Goal: Task Accomplishment & Management: Manage account settings

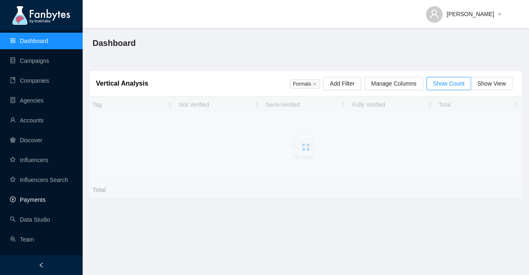
click at [41, 200] on link "Payments" at bounding box center [28, 199] width 36 height 7
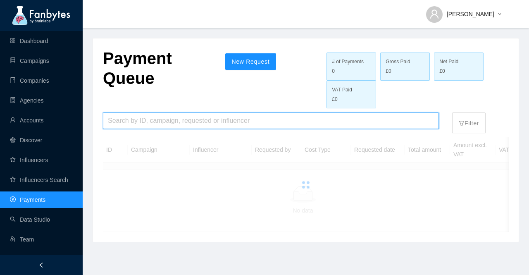
click at [208, 120] on input "search" at bounding box center [271, 121] width 326 height 16
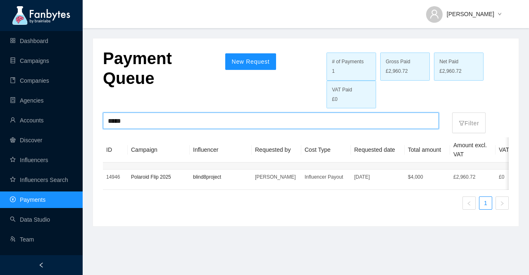
type input "*****"
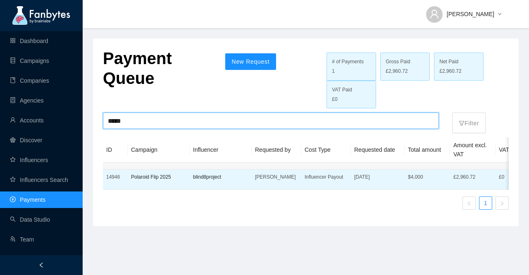
click at [141, 178] on p "Polaroid Flip 2025" at bounding box center [158, 177] width 55 height 8
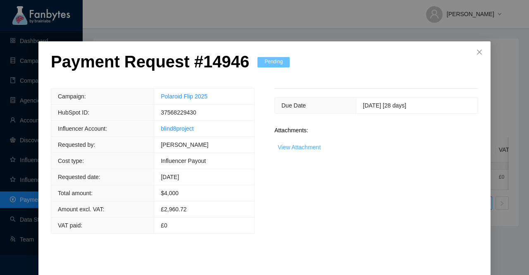
click at [310, 147] on link "View Attachment" at bounding box center [299, 147] width 43 height 7
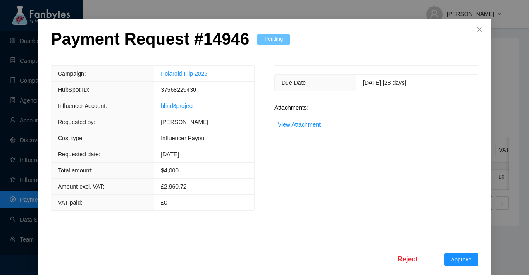
scroll to position [32, 0]
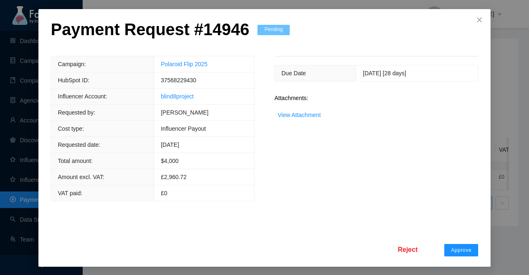
click at [402, 248] on span "Reject" at bounding box center [408, 249] width 20 height 10
